Goal: Task Accomplishment & Management: Use online tool/utility

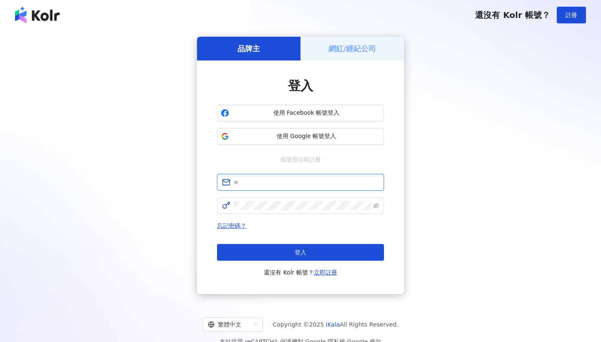
type input "**********"
click at [301, 253] on button "登入" at bounding box center [300, 252] width 167 height 17
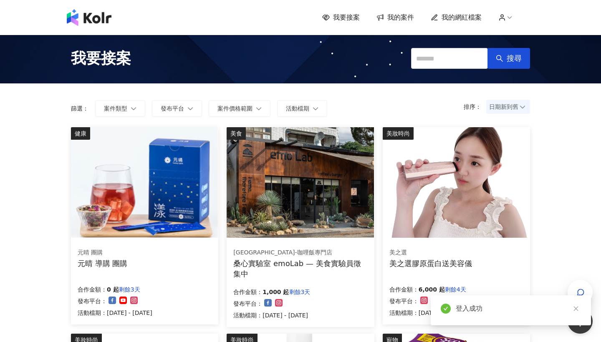
click at [399, 19] on span "我的案件" at bounding box center [400, 17] width 27 height 9
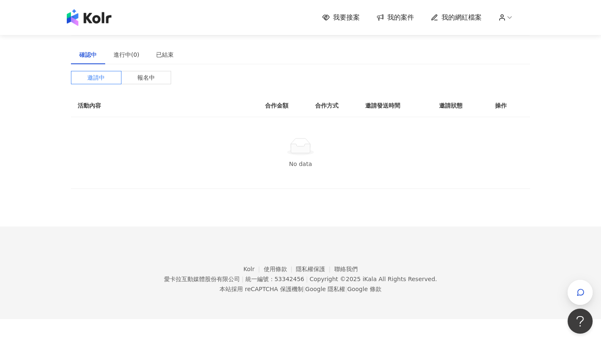
click at [352, 18] on span "我要接案" at bounding box center [346, 17] width 27 height 9
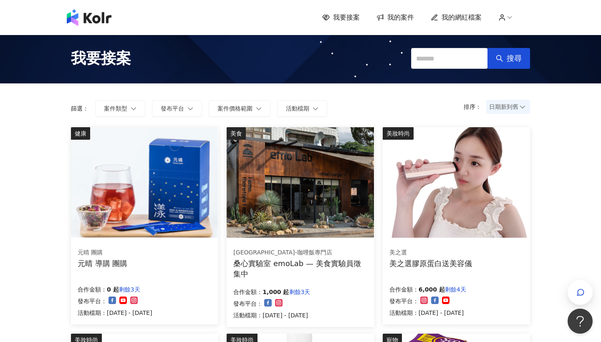
click at [351, 19] on span "我要接案" at bounding box center [346, 17] width 27 height 9
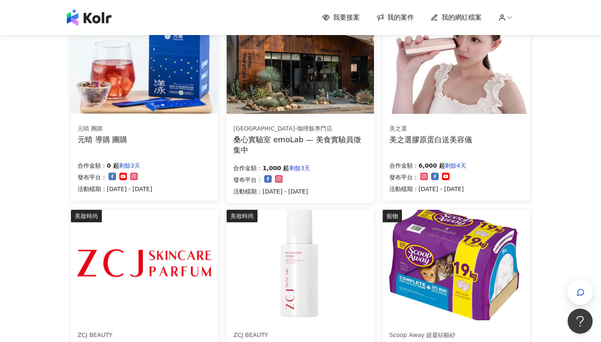
scroll to position [125, 0]
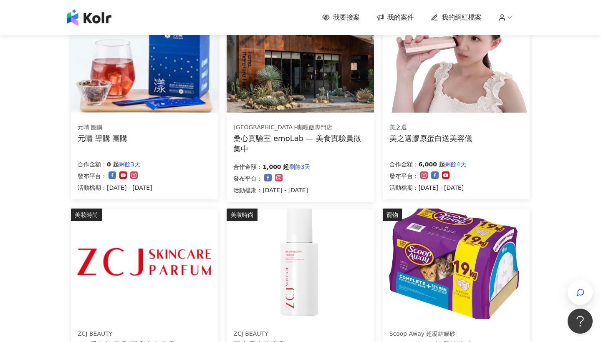
click at [481, 143] on div "美之選 美之選膠原蛋白送美容儀 合作金額： 6,000 起 剩餘4天 發布平台： 活動檔期：[DATE] - [DATE]" at bounding box center [456, 157] width 147 height 83
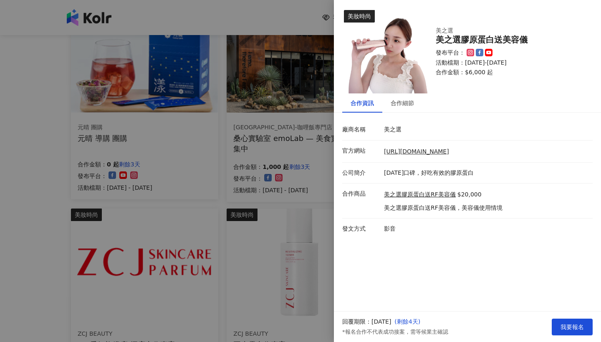
click at [450, 139] on li "廠商名稱 美之選" at bounding box center [467, 129] width 250 height 21
click at [408, 101] on div "合作細節" at bounding box center [402, 103] width 23 height 9
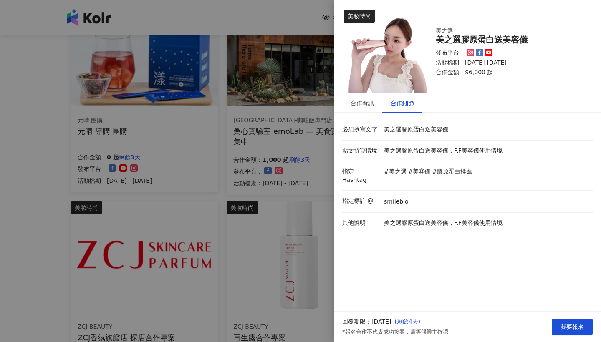
scroll to position [138, 0]
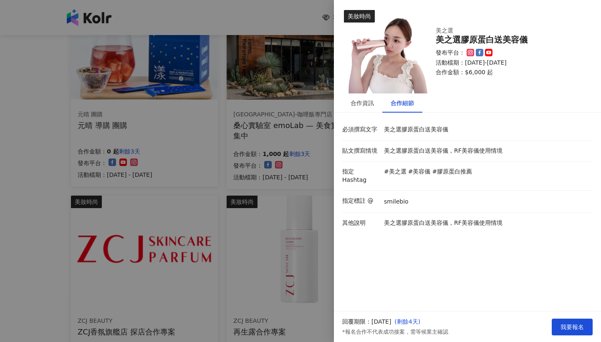
click at [308, 210] on div at bounding box center [300, 171] width 601 height 342
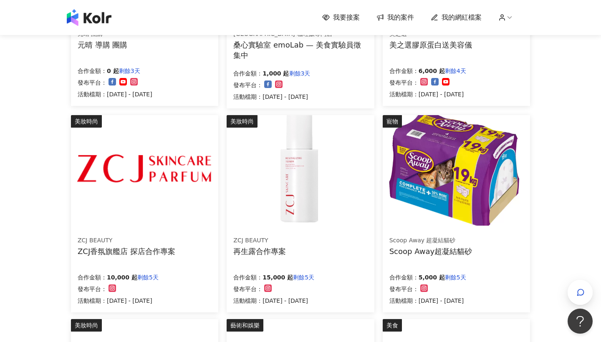
scroll to position [220, 0]
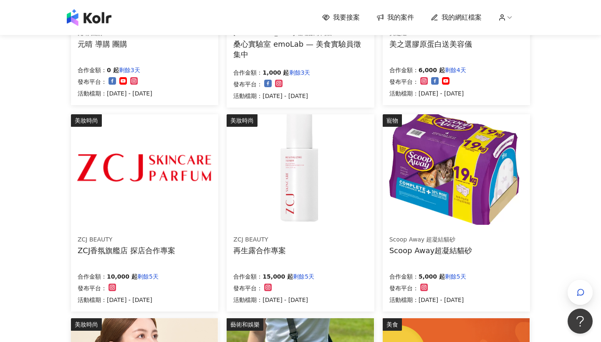
click at [192, 261] on div "ZCJ BEAUTY ZCJ香氛旗艦店 探店合作專案 合作金額： 10,000 起 剩餘5天 發布平台： 活動檔期：[DATE] - [DATE]" at bounding box center [144, 269] width 147 height 83
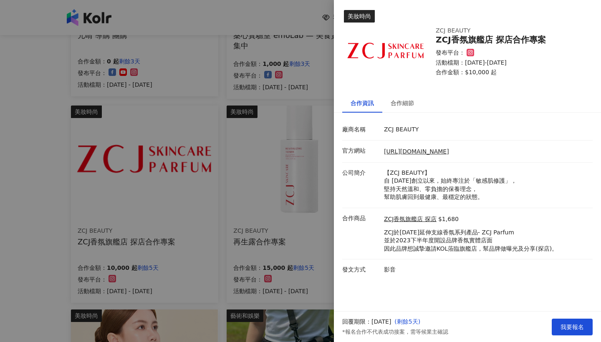
scroll to position [231, 0]
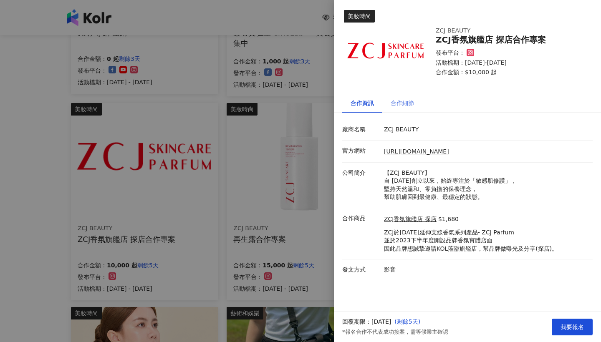
click at [399, 106] on div "合作細節" at bounding box center [402, 103] width 23 height 9
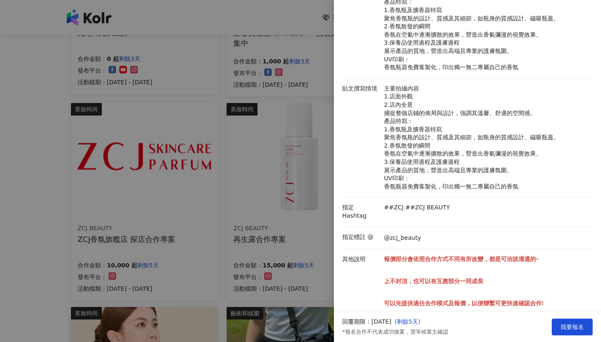
scroll to position [160, 0]
click at [270, 241] on div at bounding box center [300, 171] width 601 height 342
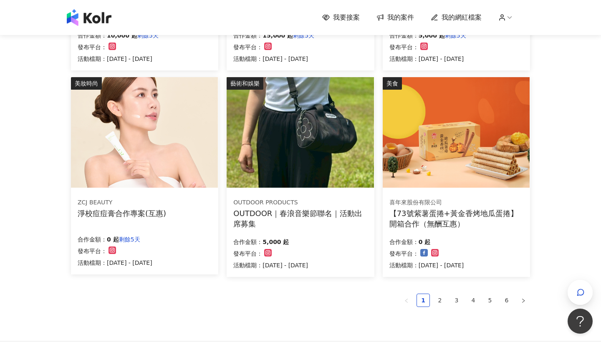
scroll to position [462, 0]
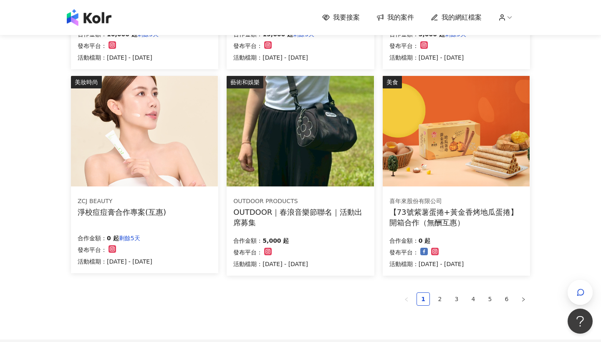
click at [333, 238] on div "合作金額： 5,000 起 發布平台： 活動檔期：[DATE] - [DATE]" at bounding box center [300, 251] width 134 height 35
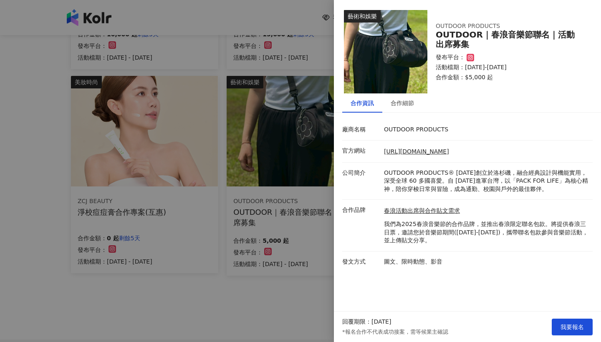
click at [311, 265] on div at bounding box center [300, 171] width 601 height 342
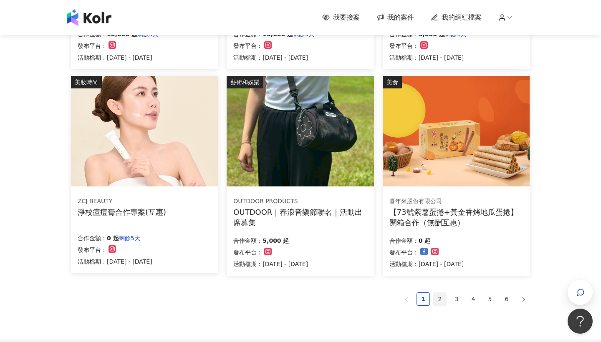
click at [439, 298] on link "2" at bounding box center [440, 299] width 13 height 13
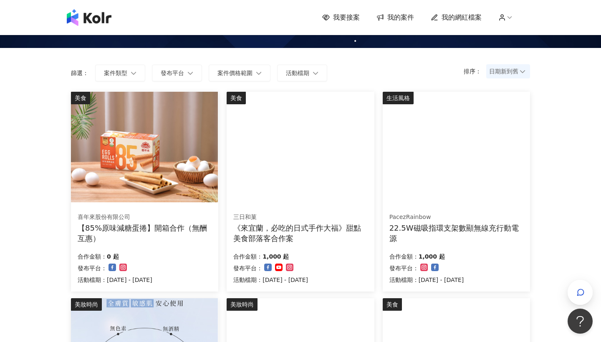
scroll to position [36, 0]
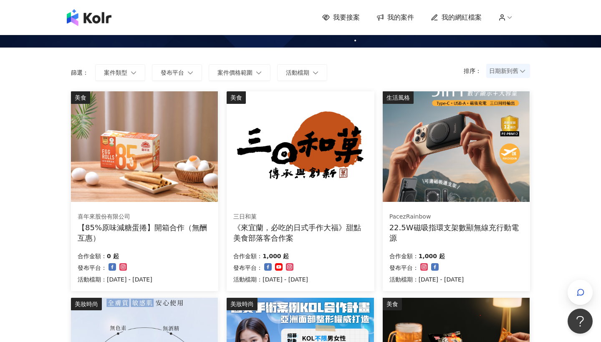
click at [482, 238] on div "22.5W磁吸指環支架數顯無線充行動電源" at bounding box center [456, 232] width 134 height 21
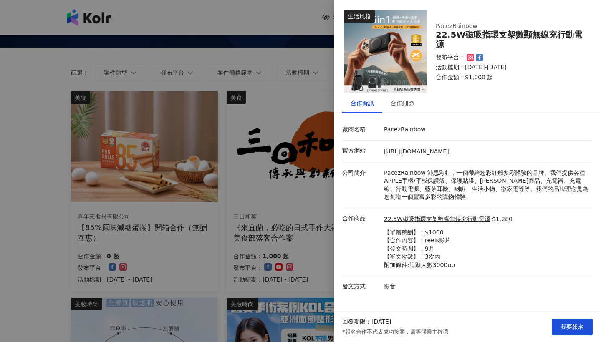
click at [291, 247] on div at bounding box center [300, 171] width 601 height 342
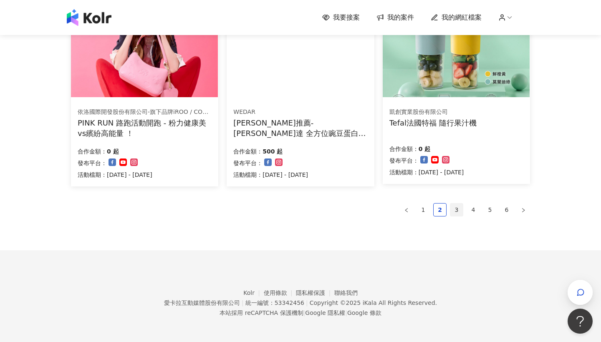
scroll to position [553, 0]
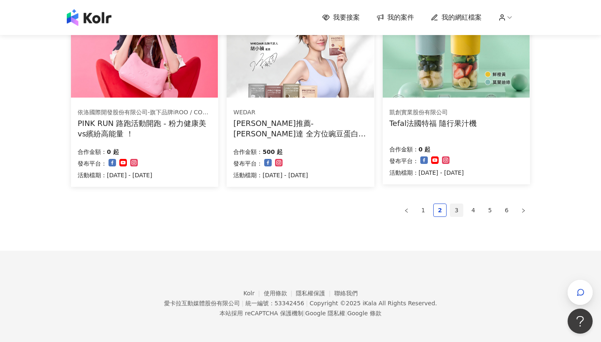
click at [459, 210] on link "3" at bounding box center [456, 210] width 13 height 13
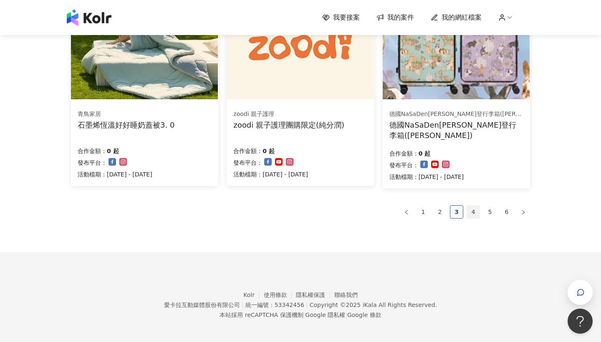
scroll to position [551, 0]
click at [477, 208] on link "4" at bounding box center [473, 212] width 13 height 13
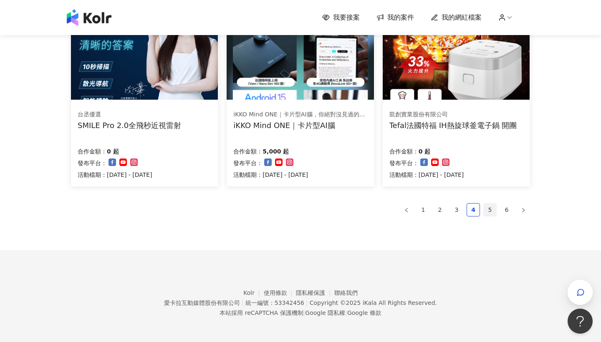
click at [493, 209] on link "5" at bounding box center [490, 210] width 13 height 13
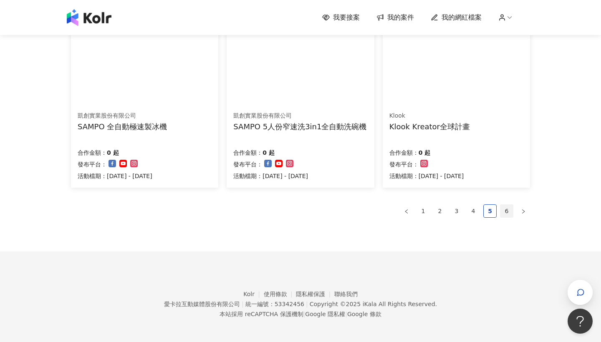
scroll to position [0, 0]
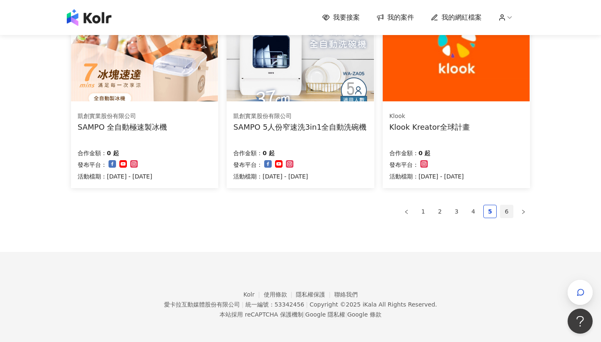
click at [508, 207] on link "6" at bounding box center [506, 211] width 13 height 13
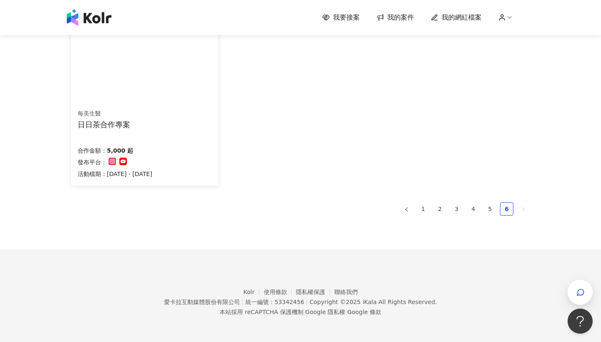
scroll to position [345, 0]
